Goal: Information Seeking & Learning: Learn about a topic

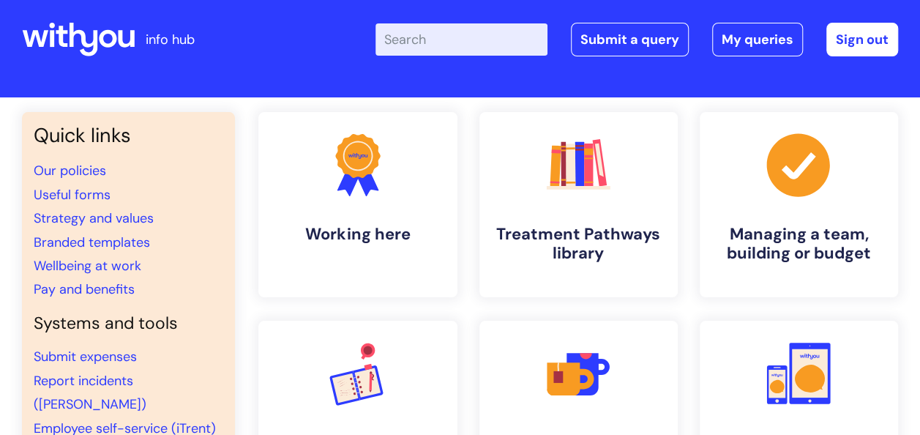
scroll to position [5, 0]
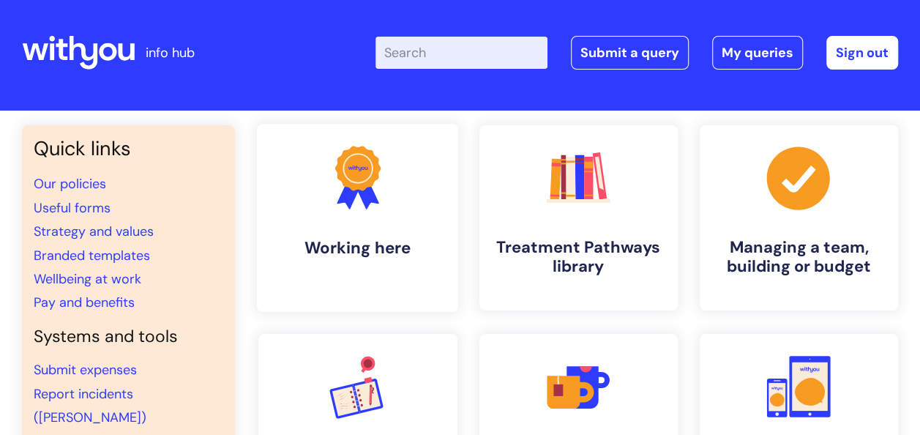
click at [384, 231] on link ".cls-1{fill:#f89b22;}.cls-1,.cls-2,.cls-3{stroke-width:0px;}.cls-2{fill:#2d3cff…" at bounding box center [357, 218] width 201 height 188
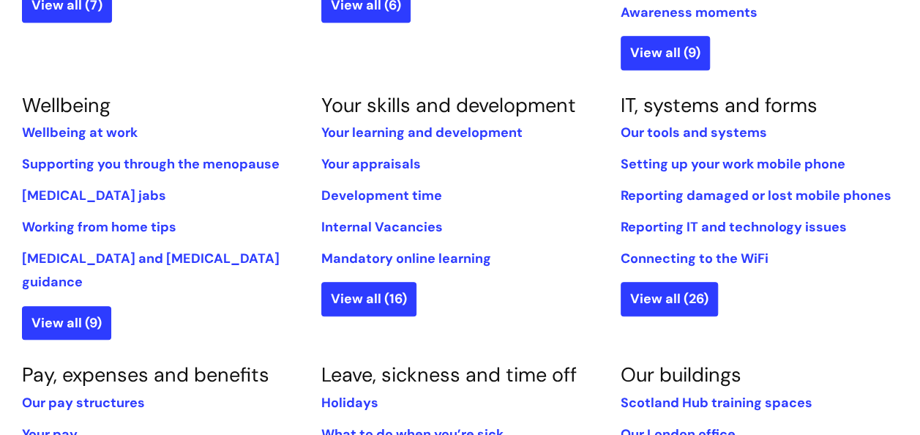
scroll to position [607, 0]
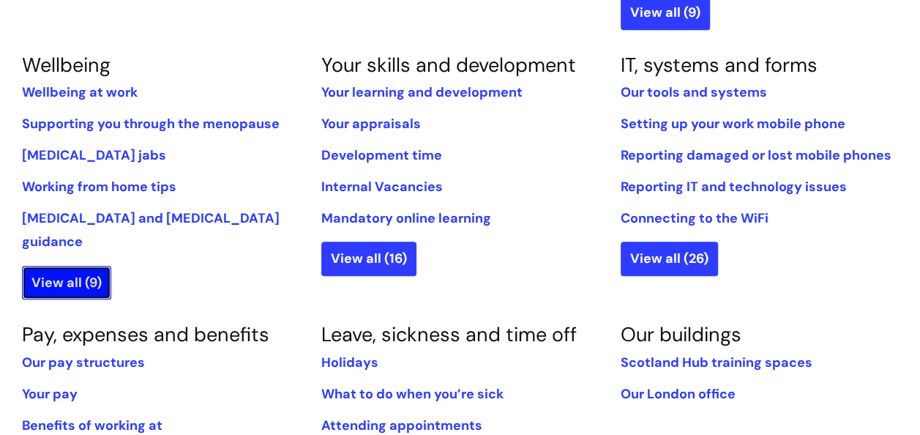
click at [51, 266] on link "View all (9)" at bounding box center [66, 283] width 89 height 34
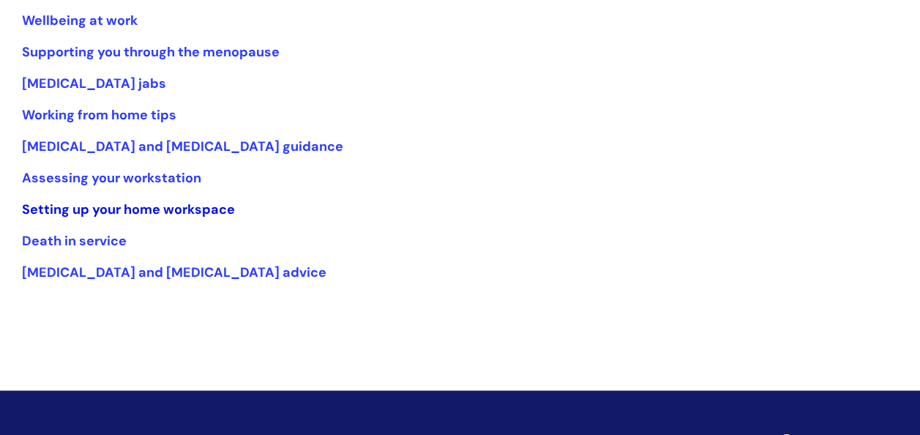
scroll to position [281, 0]
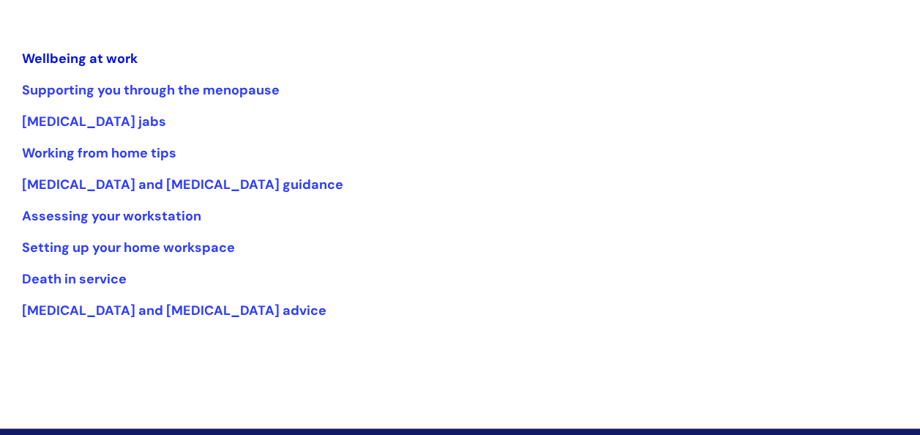
click at [48, 54] on link "Wellbeing at work" at bounding box center [80, 59] width 116 height 18
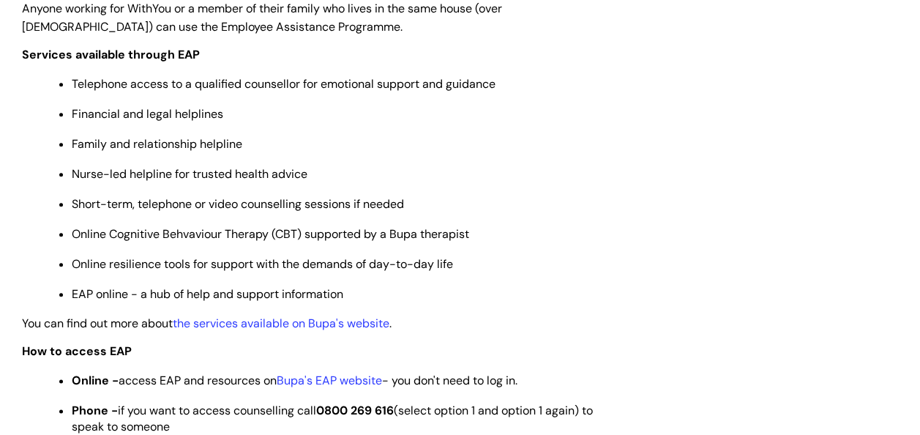
scroll to position [721, 0]
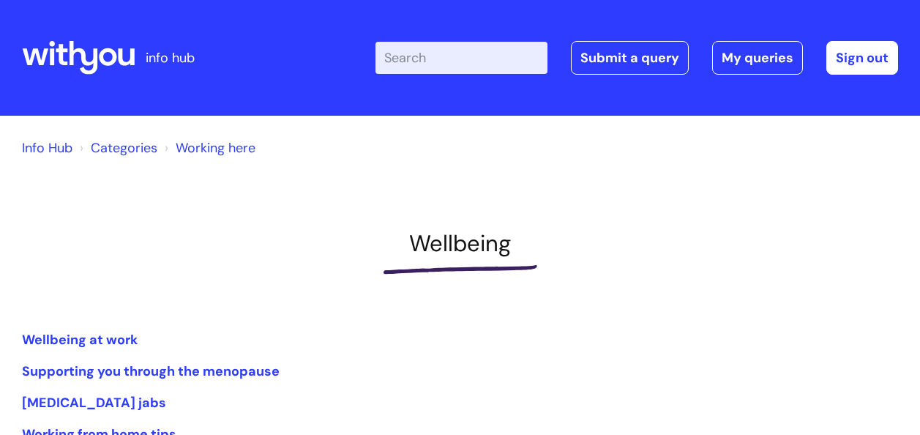
scroll to position [281, 0]
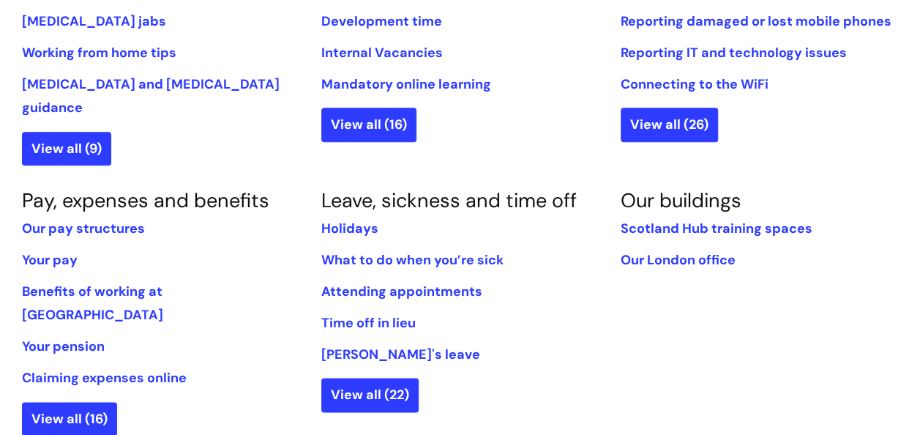
scroll to position [742, 0]
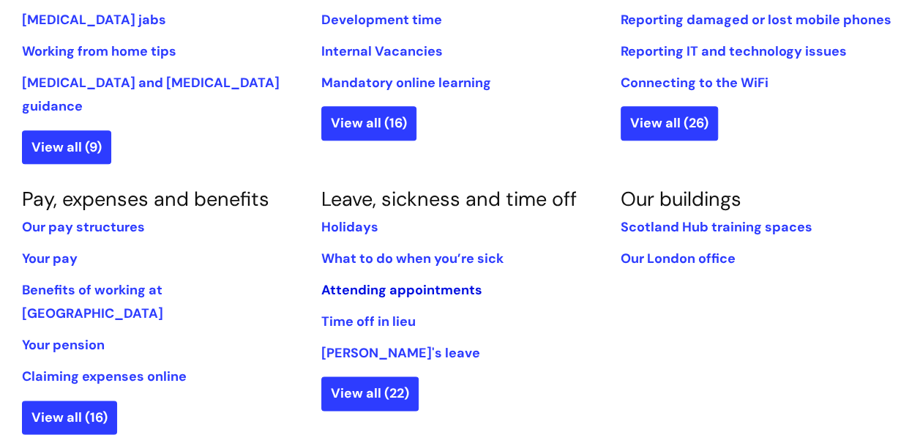
click at [437, 281] on link "Attending appointments" at bounding box center [401, 290] width 161 height 18
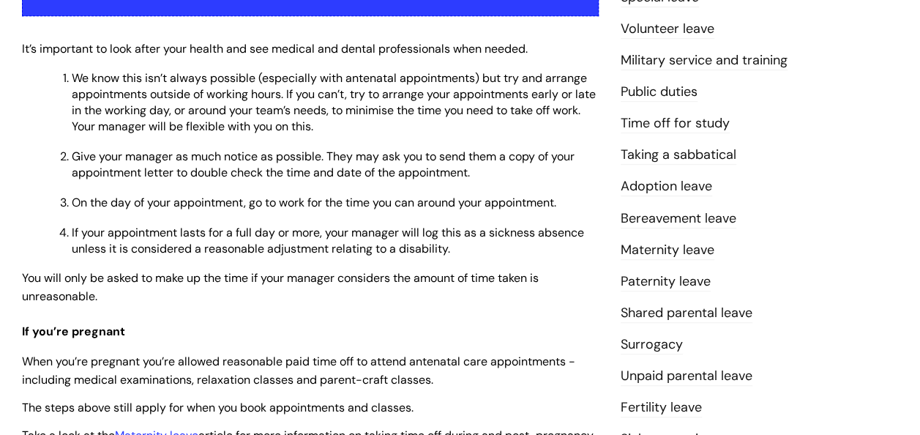
scroll to position [370, 0]
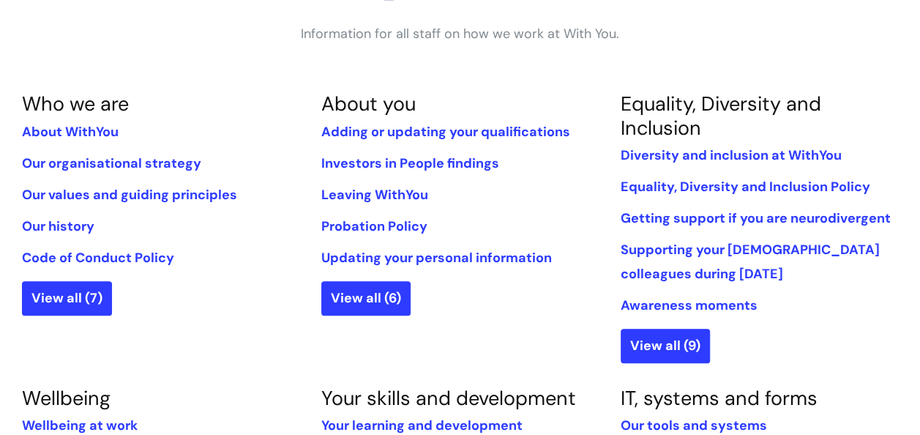
scroll to position [273, 0]
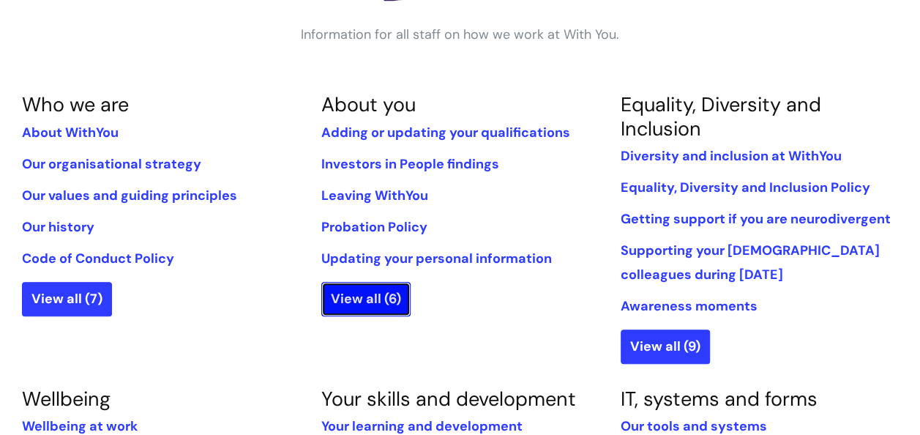
click at [372, 302] on link "View all (6)" at bounding box center [365, 299] width 89 height 34
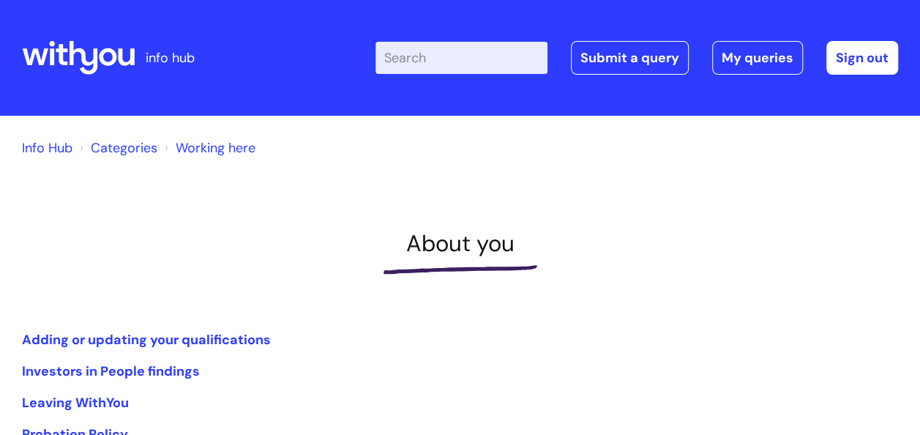
click at [73, 148] on ol "Info Hub Categories Working here" at bounding box center [460, 144] width 876 height 29
click at [53, 149] on link "Info Hub" at bounding box center [47, 148] width 51 height 18
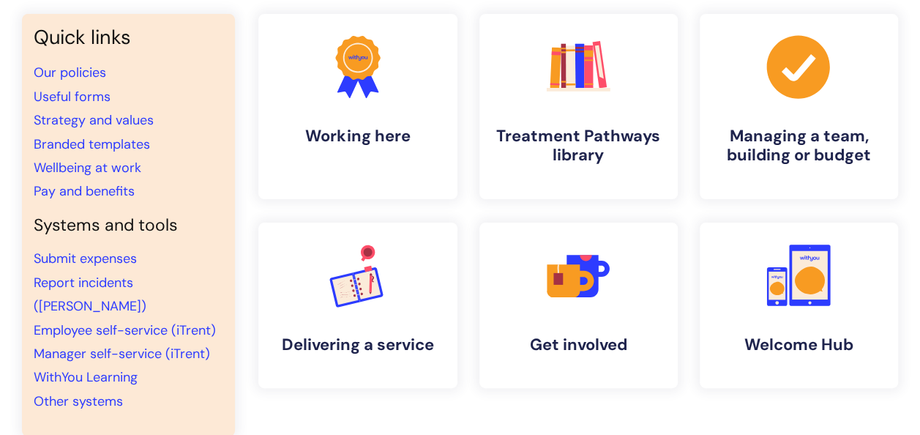
scroll to position [117, 0]
click at [103, 185] on link "Pay and benefits" at bounding box center [84, 191] width 101 height 18
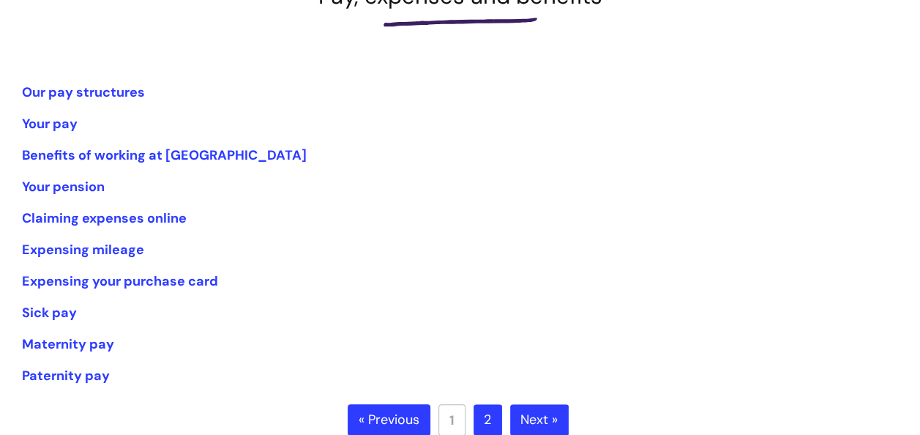
scroll to position [248, 0]
click at [78, 195] on li "Your pension" at bounding box center [460, 185] width 876 height 23
click at [78, 191] on link "Your pension" at bounding box center [63, 186] width 83 height 18
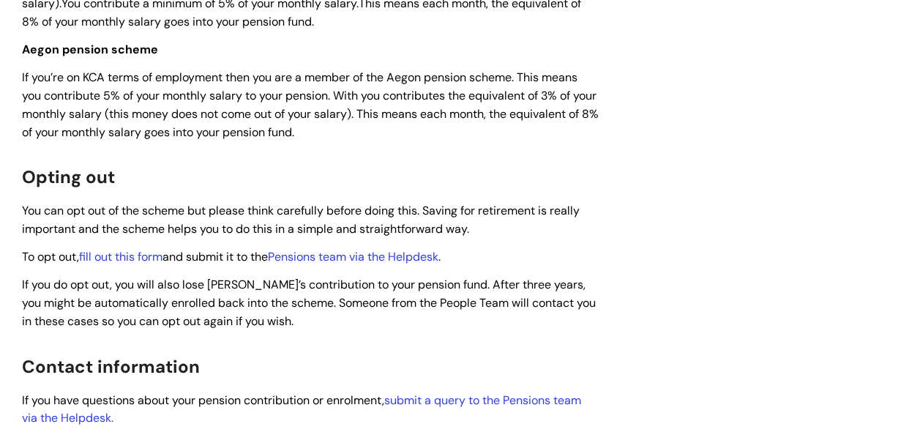
scroll to position [734, 0]
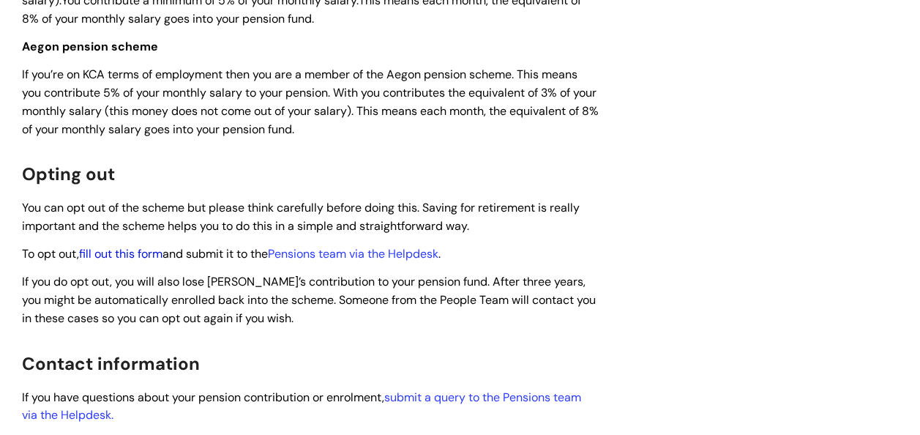
click at [159, 253] on link "fill out this form" at bounding box center [120, 253] width 83 height 15
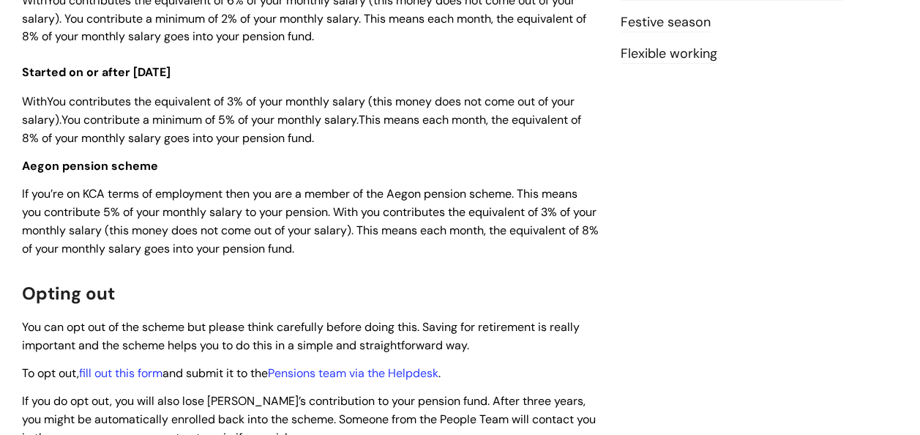
scroll to position [616, 0]
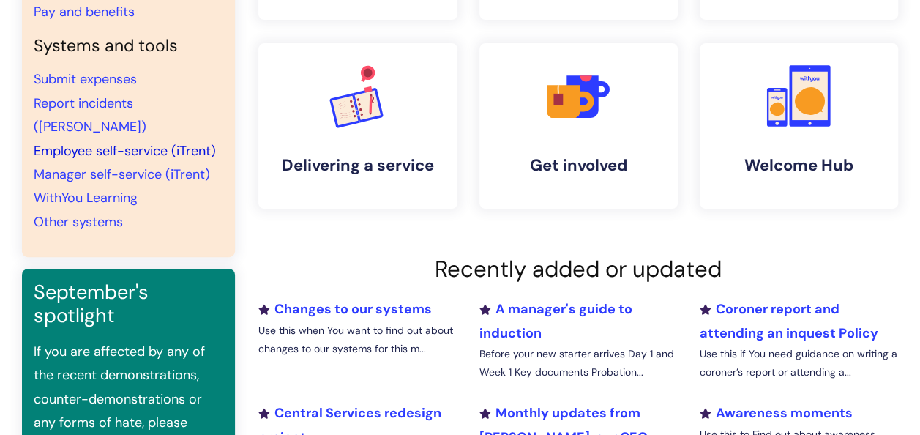
scroll to position [297, 0]
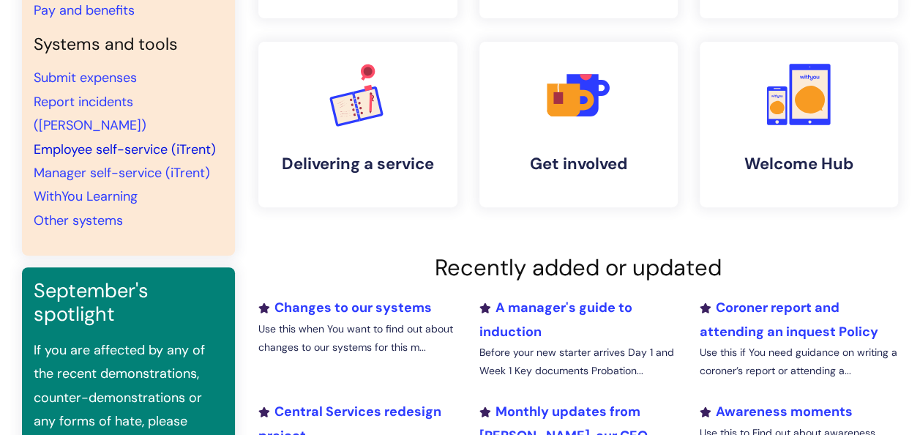
click at [91, 141] on link "Employee self-service (iTrent)" at bounding box center [125, 150] width 182 height 18
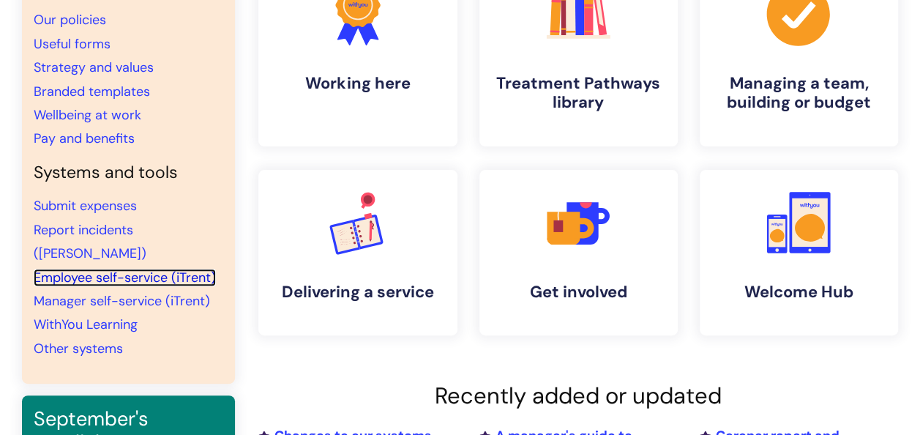
scroll to position [0, 0]
